Goal: Task Accomplishment & Management: Use online tool/utility

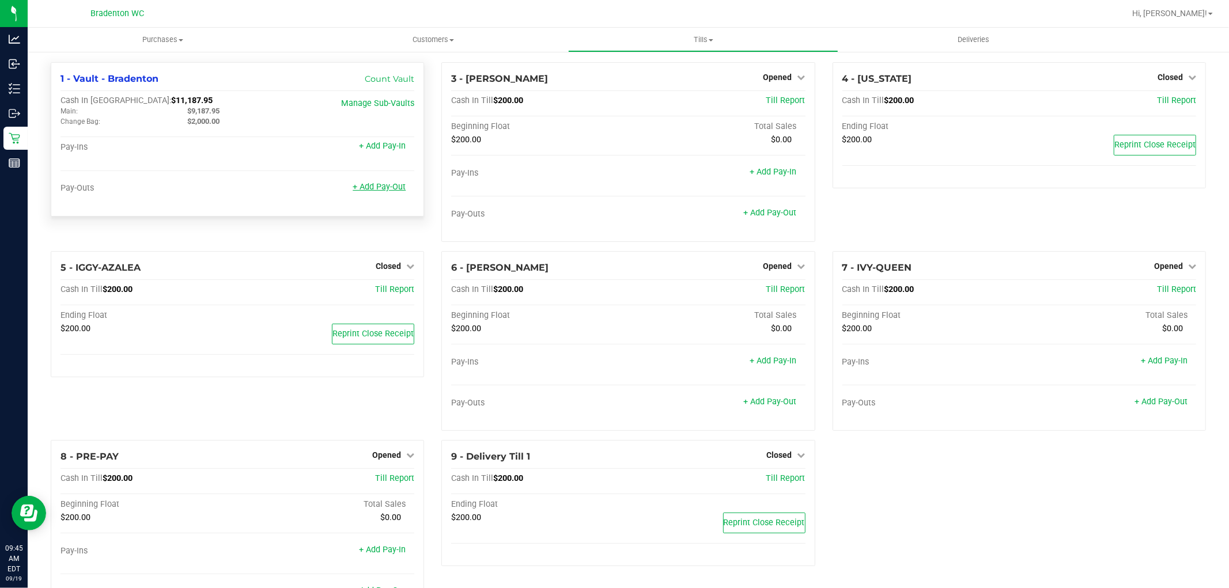
click at [392, 188] on link "+ Add Pay-Out" at bounding box center [379, 187] width 53 height 10
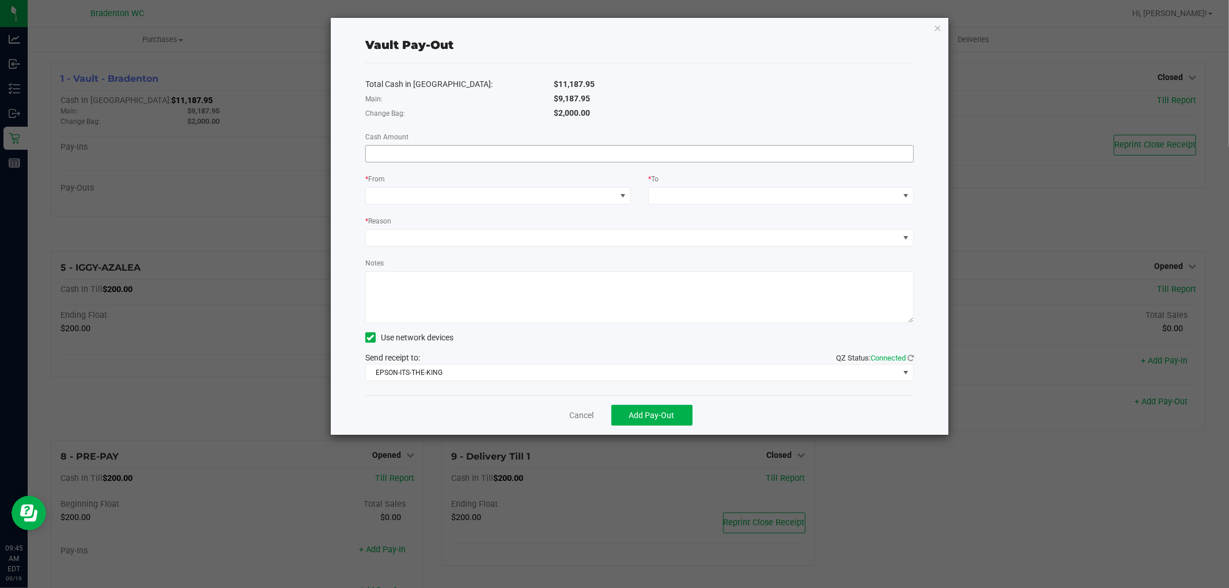
click at [550, 152] on input at bounding box center [639, 154] width 547 height 16
type input "$9,187.95"
drag, startPoint x: 568, startPoint y: 207, endPoint x: 567, endPoint y: 197, distance: 10.4
click at [568, 206] on div "Total Cash in [GEOGRAPHIC_DATA]: $11,187.95 Main: $9,187.95 Change Bag: $2,000.…" at bounding box center [639, 229] width 548 height 332
click at [567, 195] on span at bounding box center [491, 196] width 250 height 16
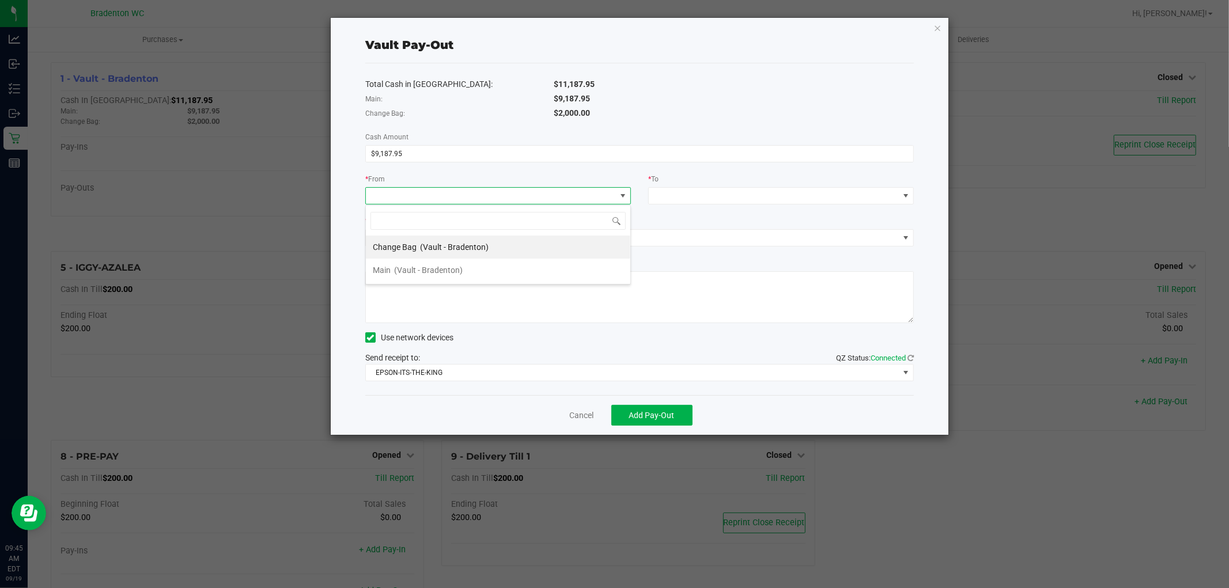
scroll to position [17, 266]
click at [515, 272] on li "Main (Vault - Bradenton)" at bounding box center [498, 270] width 264 height 23
click at [690, 188] on div "* To" at bounding box center [780, 189] width 283 height 32
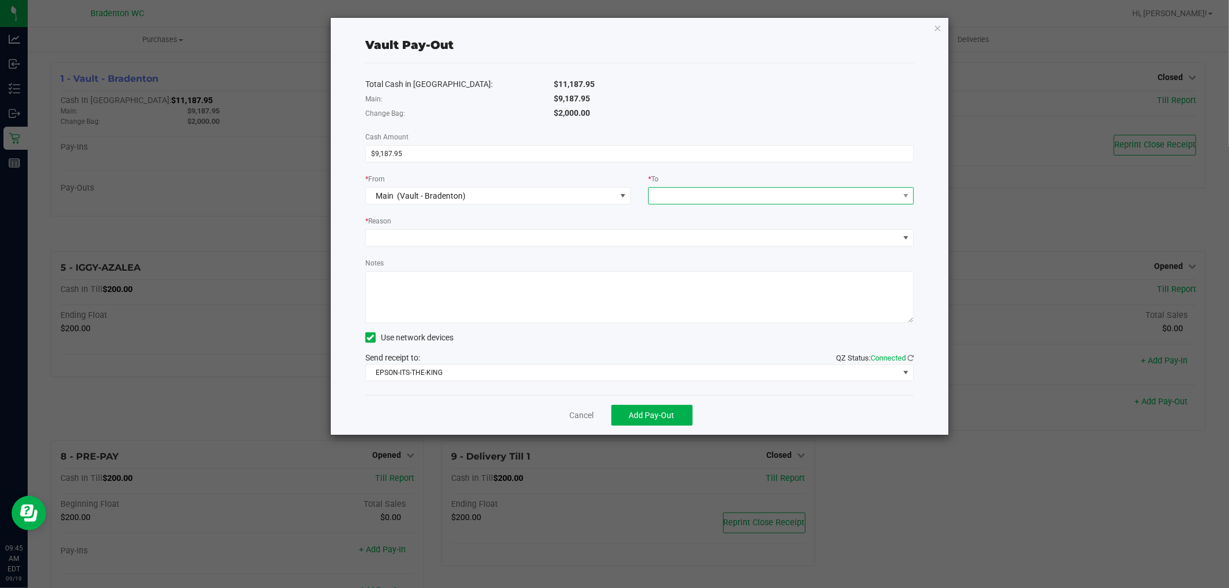
click at [690, 190] on span at bounding box center [774, 196] width 250 height 16
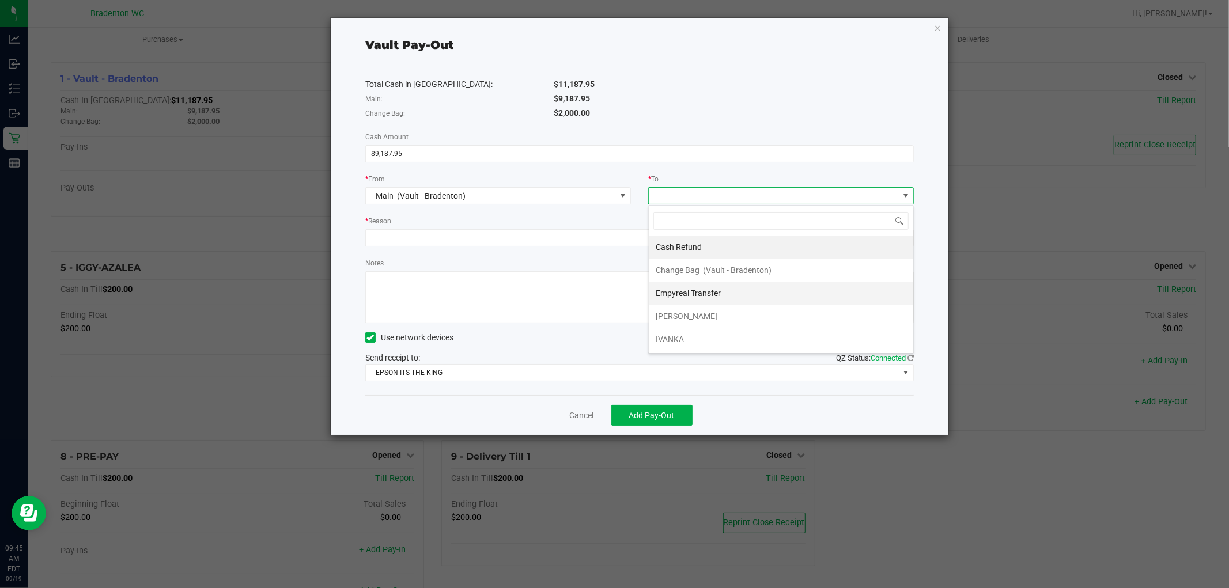
click at [703, 300] on div "Empyreal Transfer" at bounding box center [689, 293] width 67 height 21
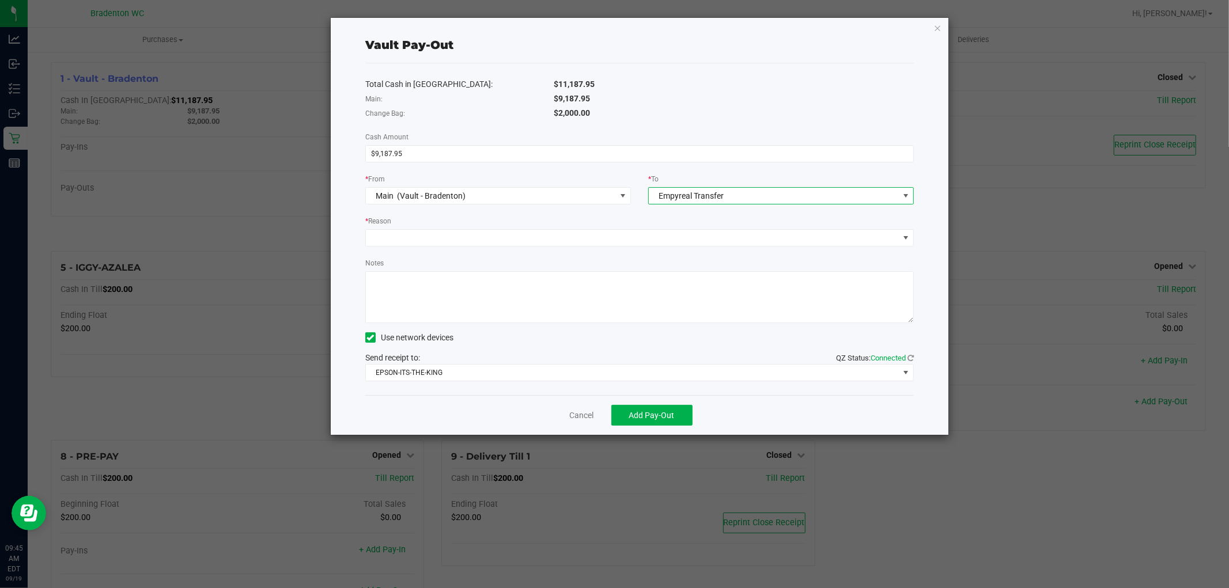
click at [675, 122] on div "Total Cash in [GEOGRAPHIC_DATA]: $11,187.95 Main: $9,187.95 Change Bag: $2,000.…" at bounding box center [639, 229] width 548 height 332
click at [555, 240] on span at bounding box center [632, 238] width 533 height 16
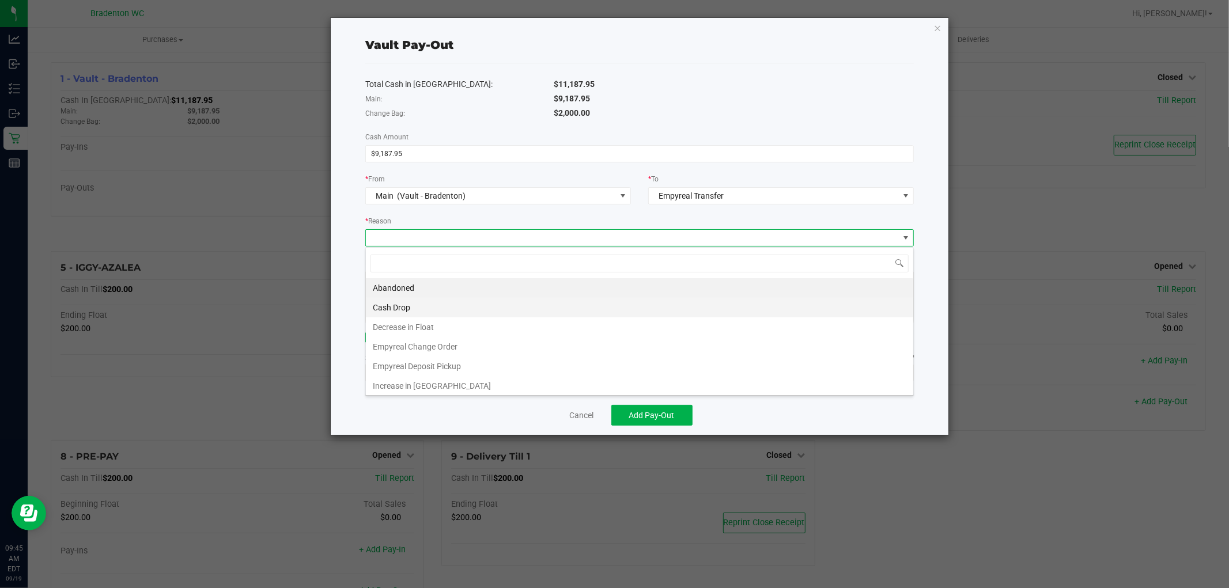
scroll to position [17, 548]
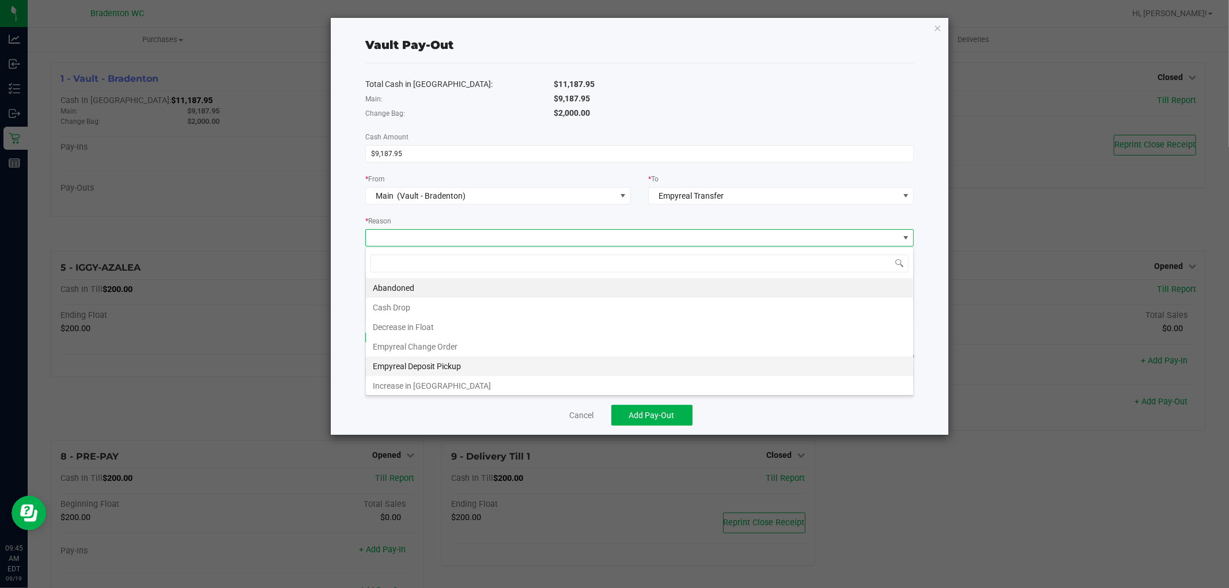
click at [498, 362] on li "Empyreal Deposit Pickup" at bounding box center [639, 367] width 547 height 20
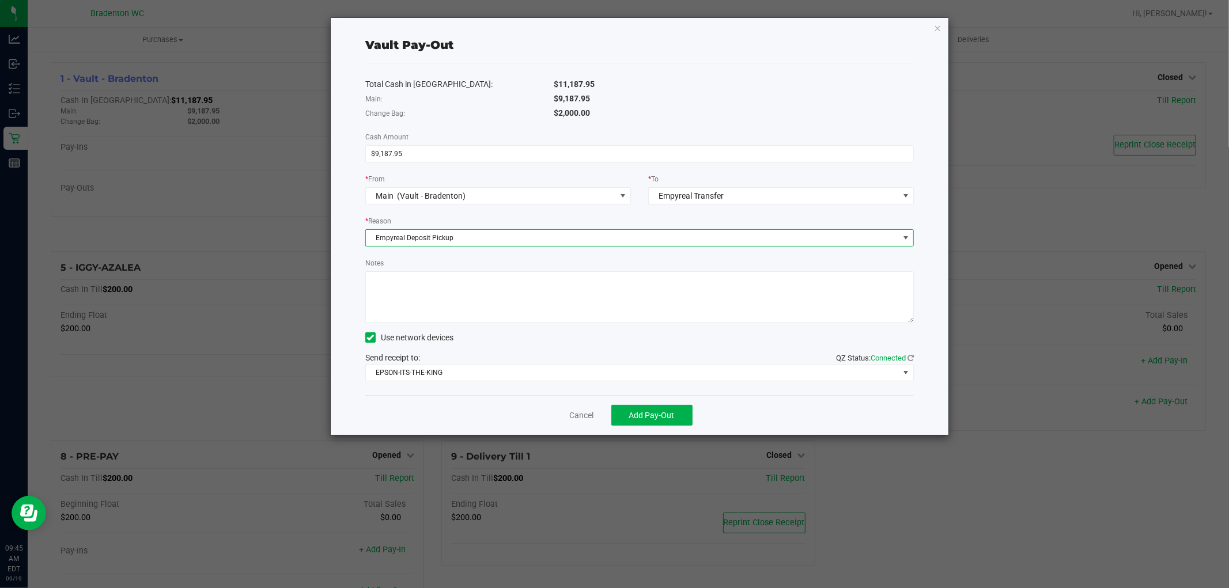
click at [417, 256] on div "Total Cash in [GEOGRAPHIC_DATA]: $11,187.95 Main: $9,187.95 Change Bag: $2,000.…" at bounding box center [639, 229] width 548 height 332
click at [666, 423] on button "Add Pay-Out" at bounding box center [651, 415] width 81 height 21
